Goal: Navigation & Orientation: Find specific page/section

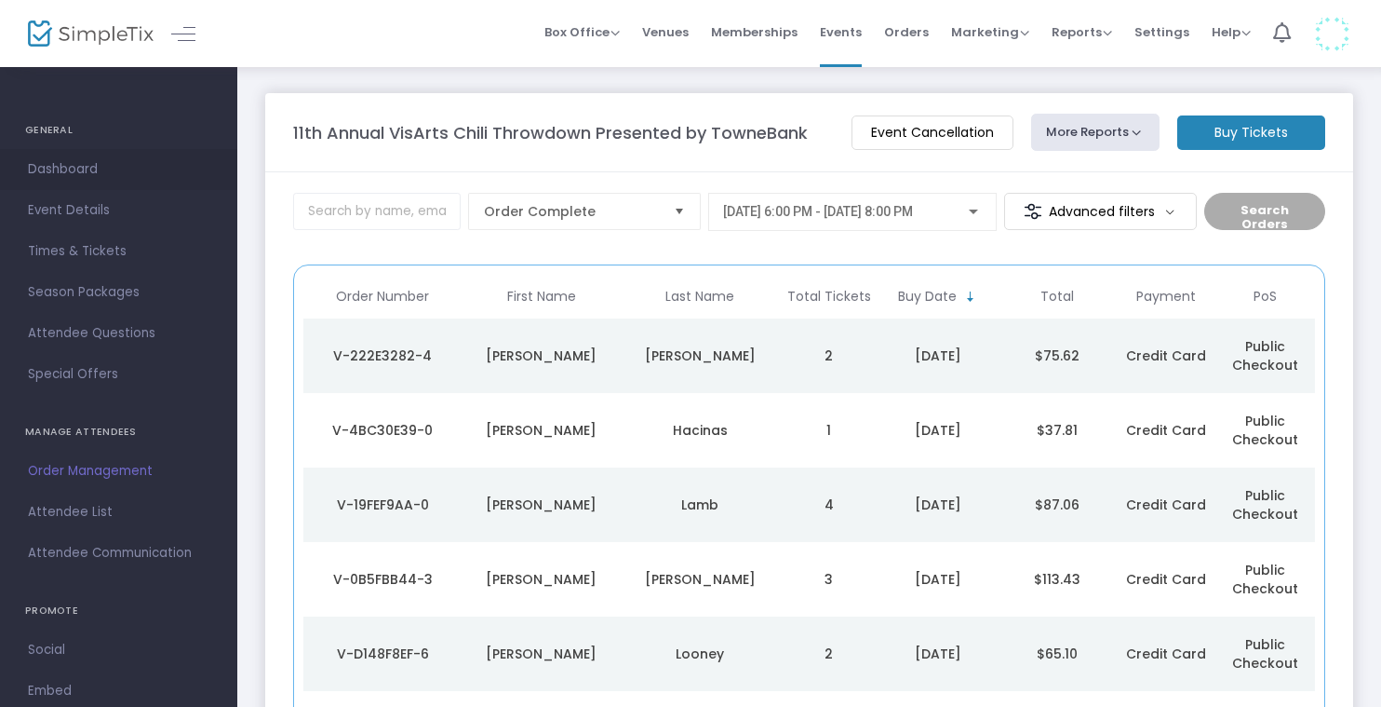
click at [57, 163] on span "Dashboard" at bounding box center [119, 169] width 182 height 24
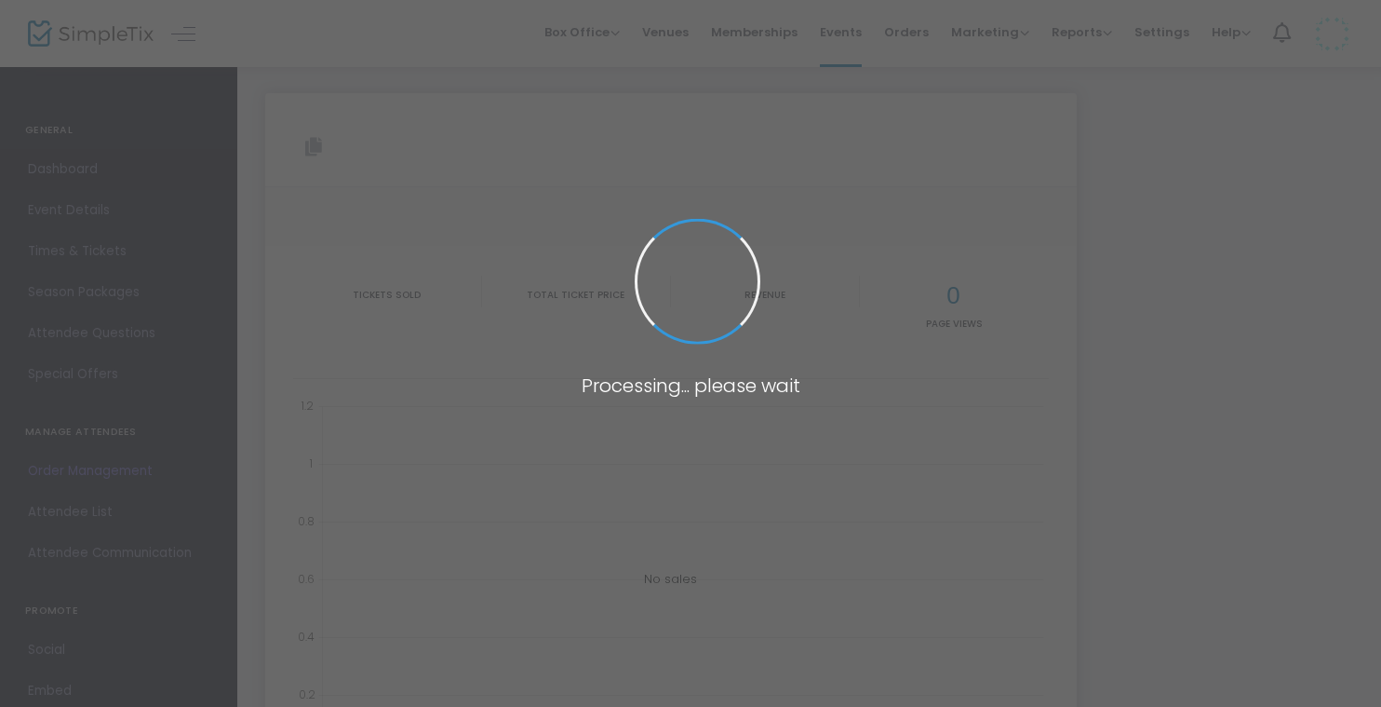
type input "[URL][DOMAIN_NAME]"
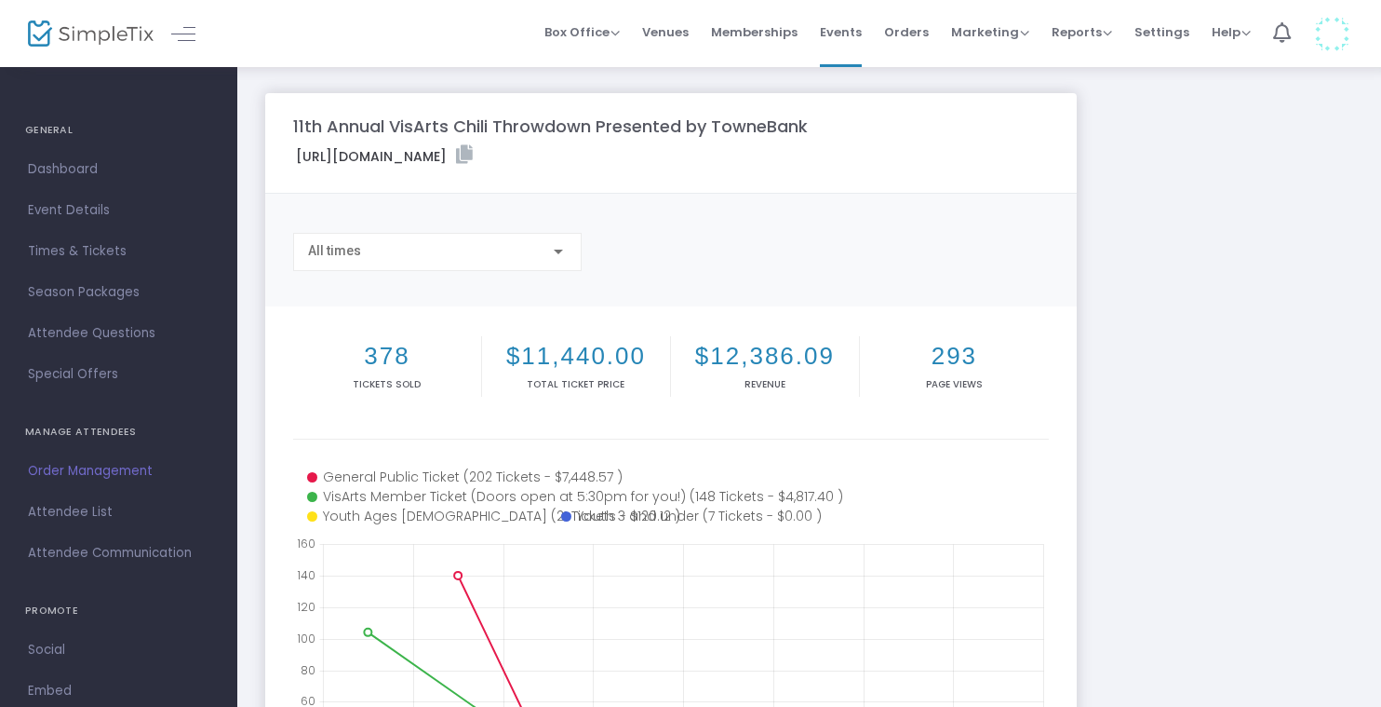
drag, startPoint x: 464, startPoint y: 358, endPoint x: 364, endPoint y: 358, distance: 99.6
click at [364, 358] on h2 "378" at bounding box center [387, 356] width 181 height 29
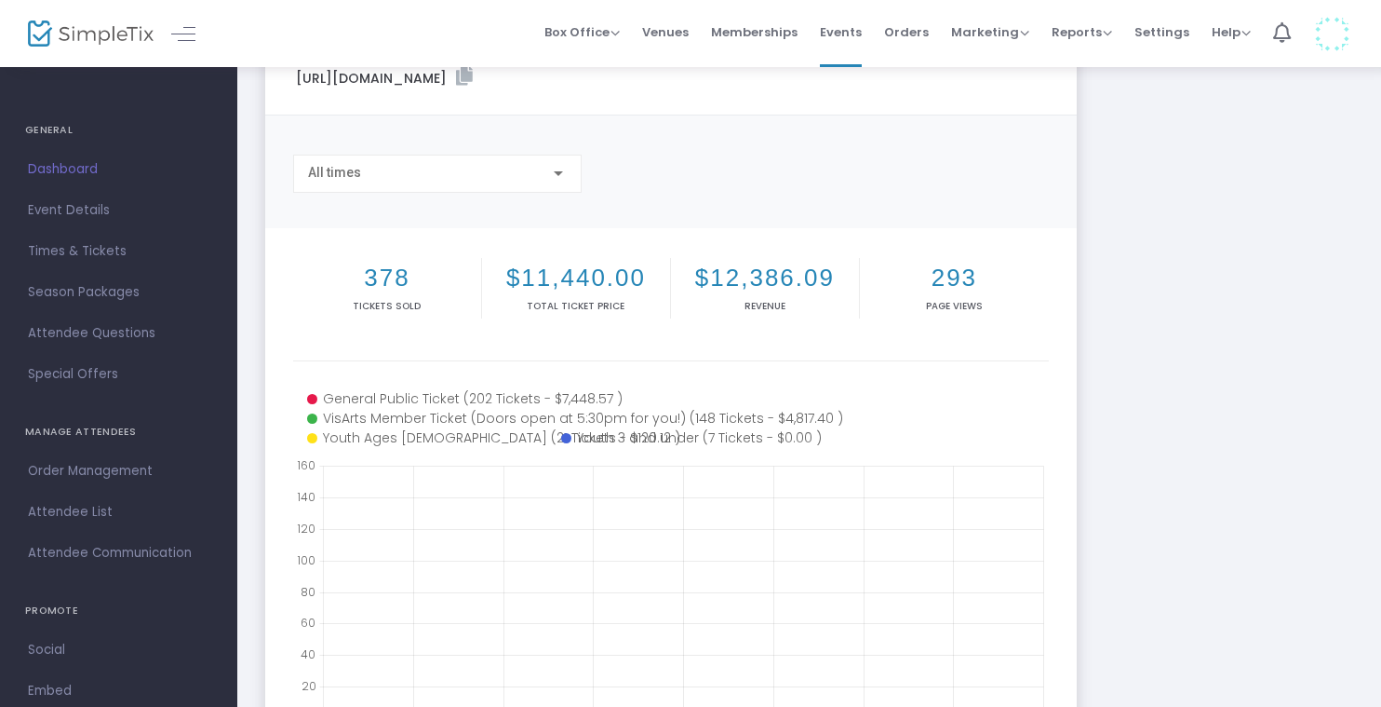
scroll to position [254, 0]
